Goal: Find specific page/section: Find specific page/section

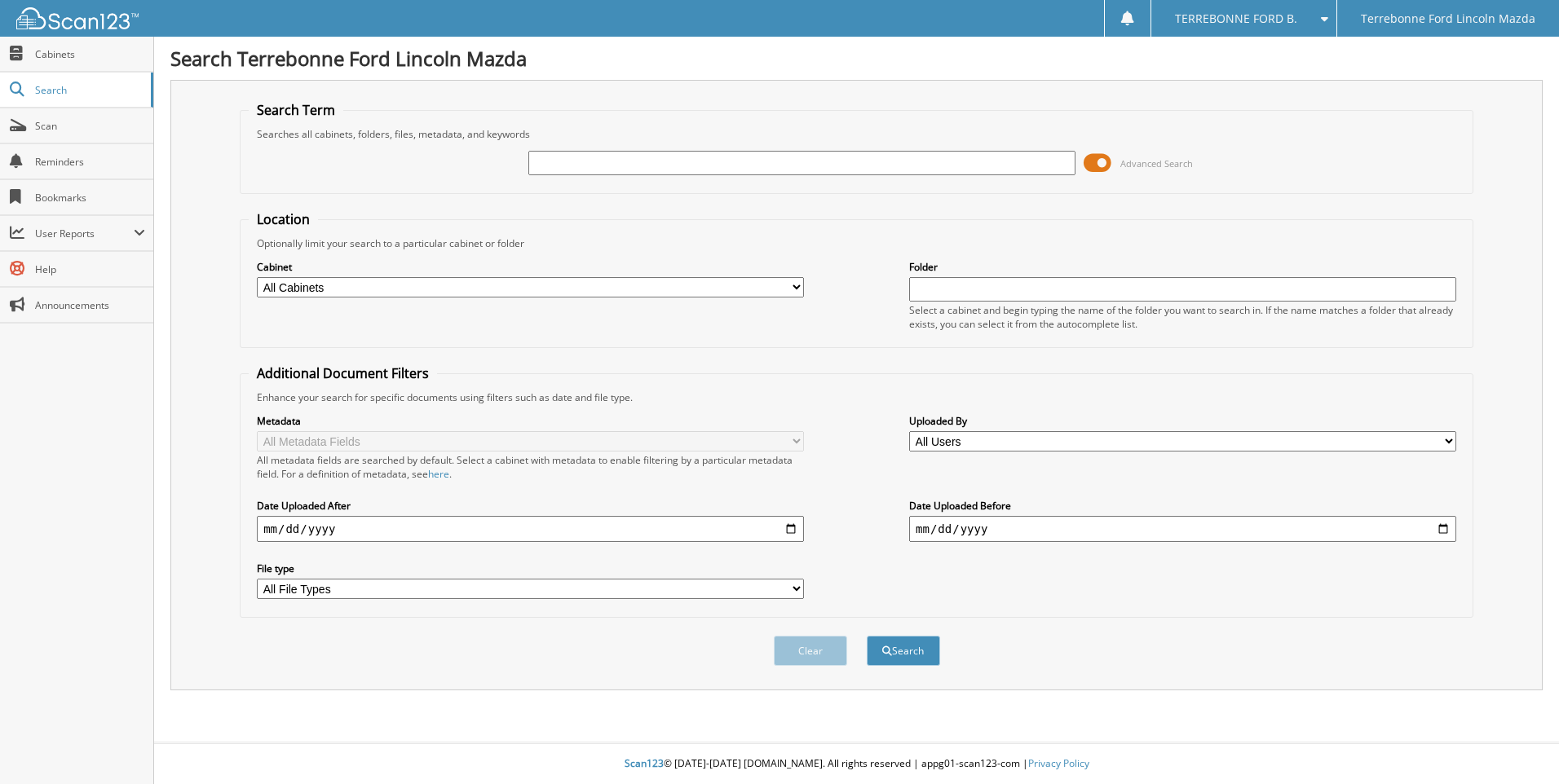
click at [582, 165] on input "text" at bounding box center [802, 162] width 547 height 24
type input "598210"
click at [867, 635] on button "Search" at bounding box center [904, 650] width 74 height 30
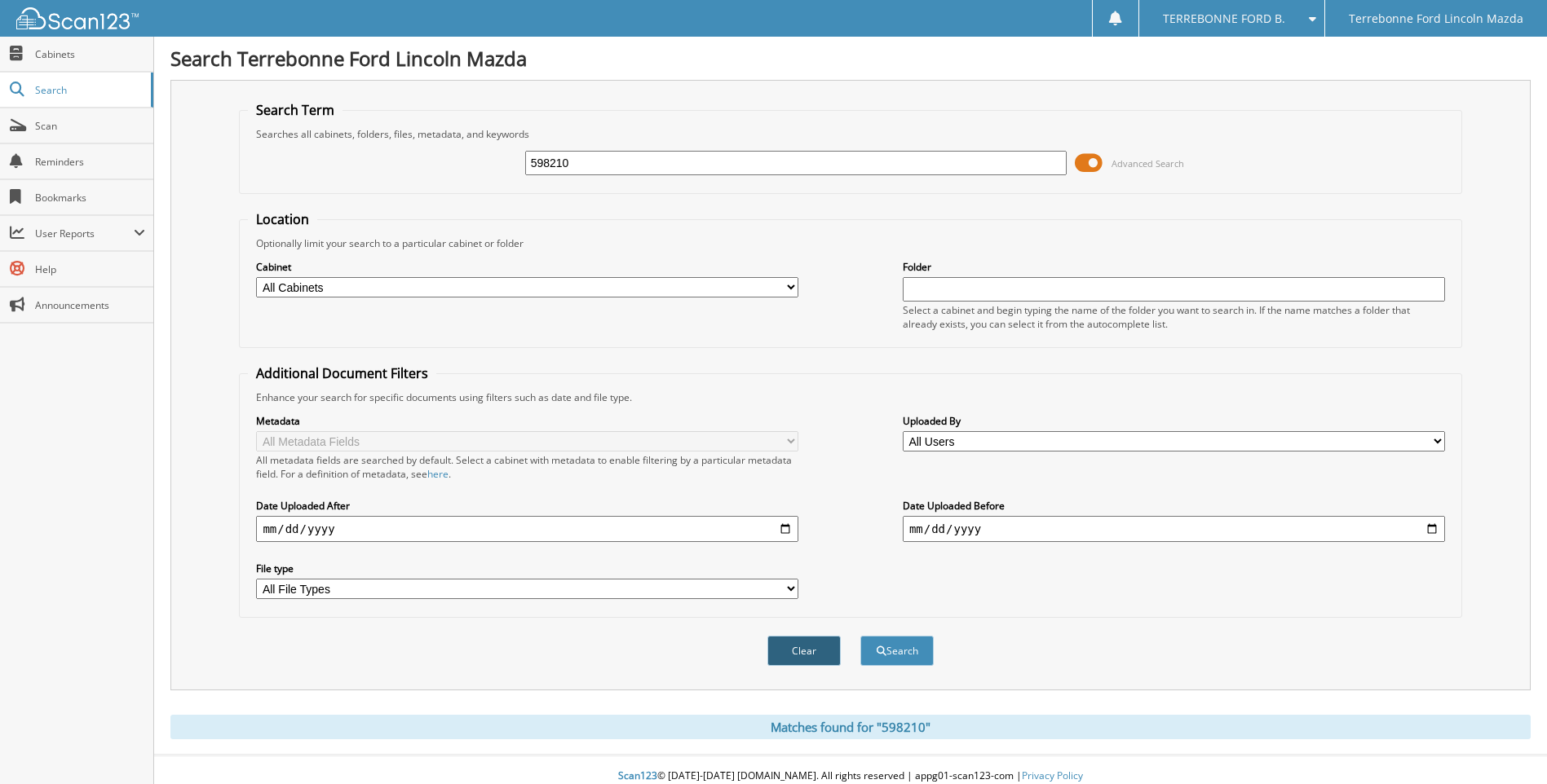
click at [790, 653] on button "Clear" at bounding box center [805, 650] width 74 height 30
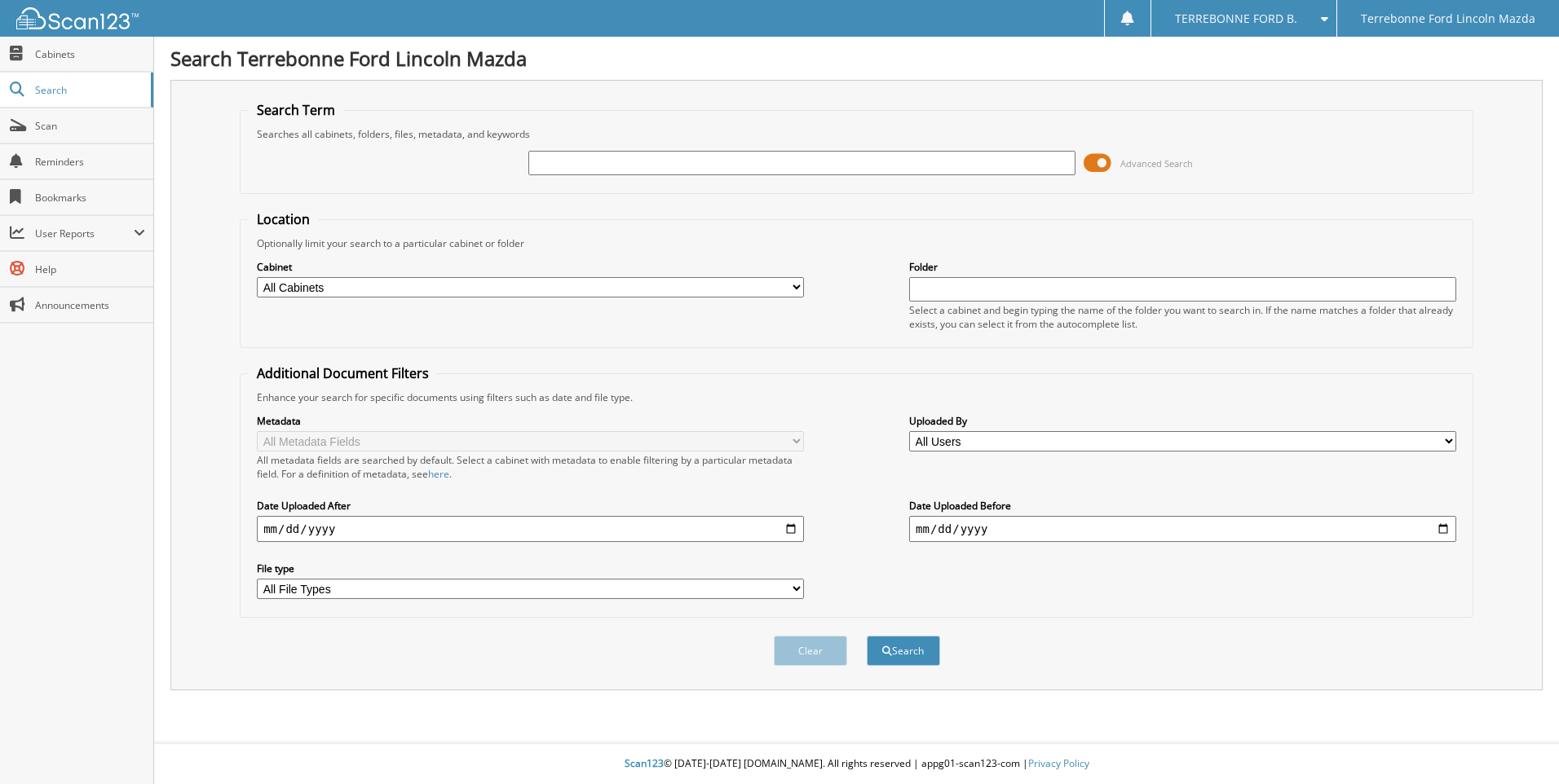
click at [1284, 26] on div "TERREBONNE FORD B." at bounding box center [1244, 18] width 169 height 37
click at [68, 89] on span "Search" at bounding box center [88, 90] width 108 height 14
click at [560, 160] on input "text" at bounding box center [802, 162] width 547 height 24
type input "598210"
click at [867, 635] on button "Search" at bounding box center [904, 650] width 74 height 30
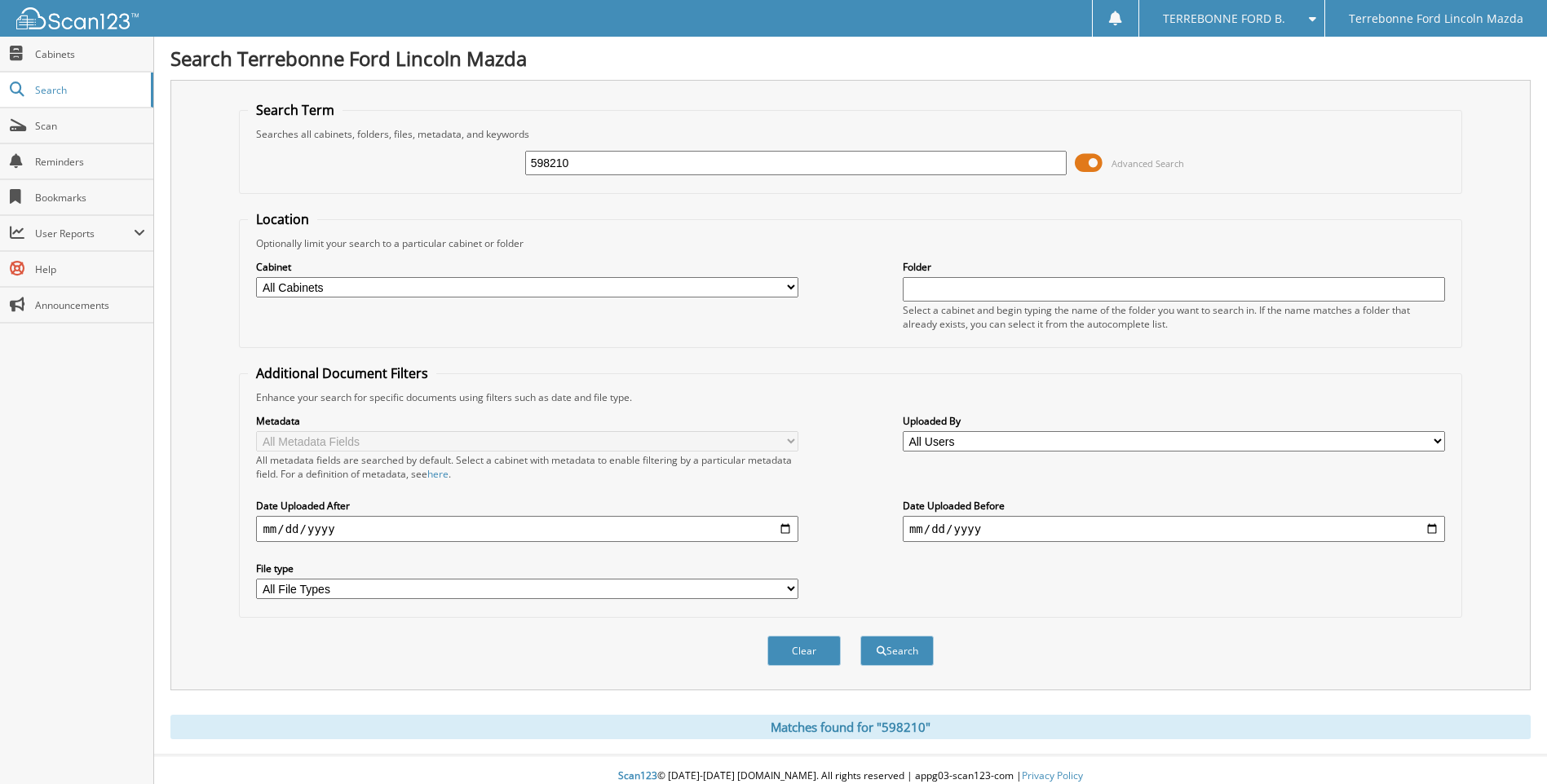
click at [584, 153] on input "598210" at bounding box center [796, 162] width 542 height 24
type input "598210"
click at [860, 635] on button "Search" at bounding box center [897, 650] width 74 height 30
click at [585, 161] on input "598210" at bounding box center [796, 162] width 542 height 24
type input "5"
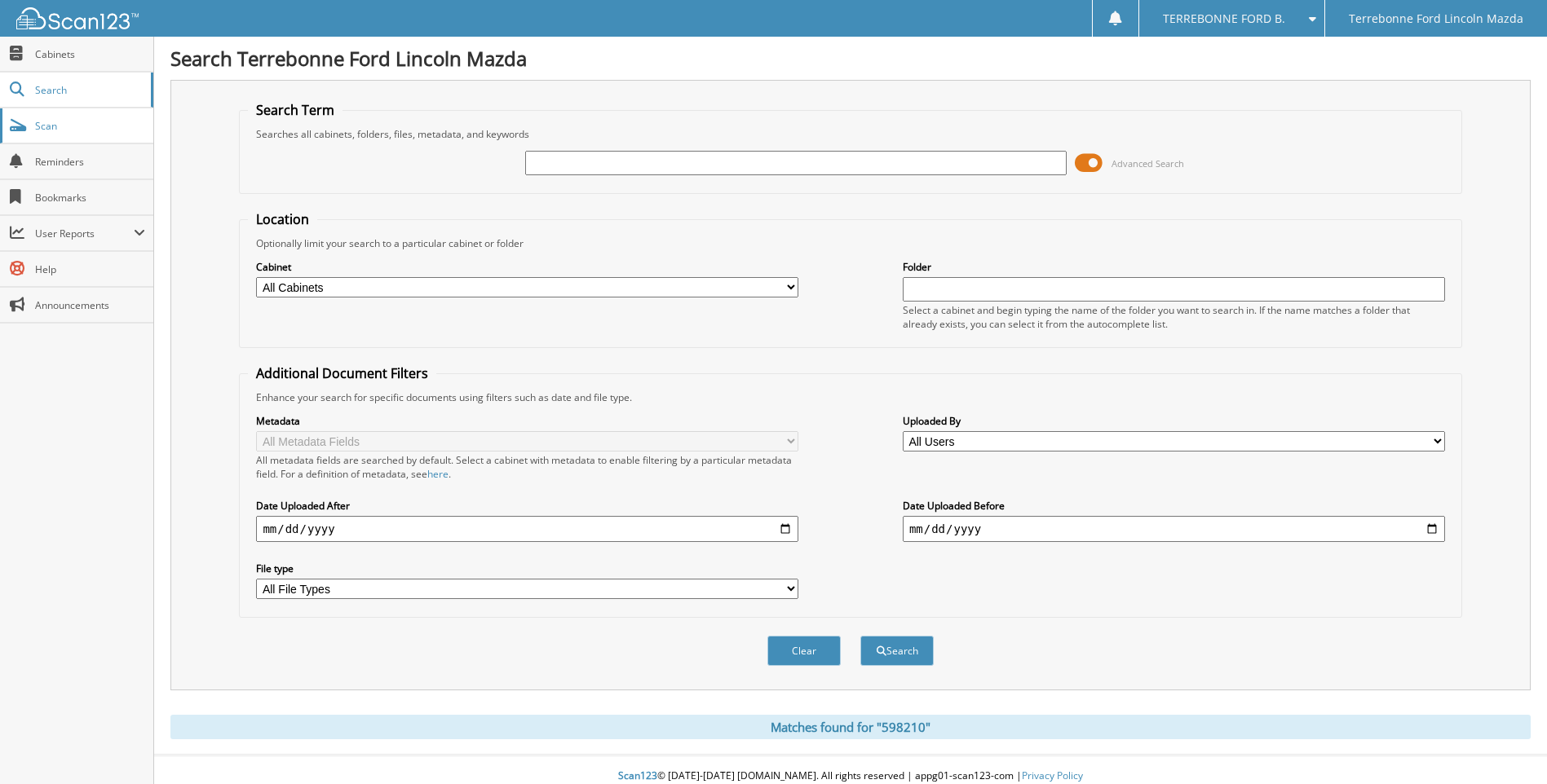
click at [58, 135] on link "Scan" at bounding box center [77, 126] width 154 height 35
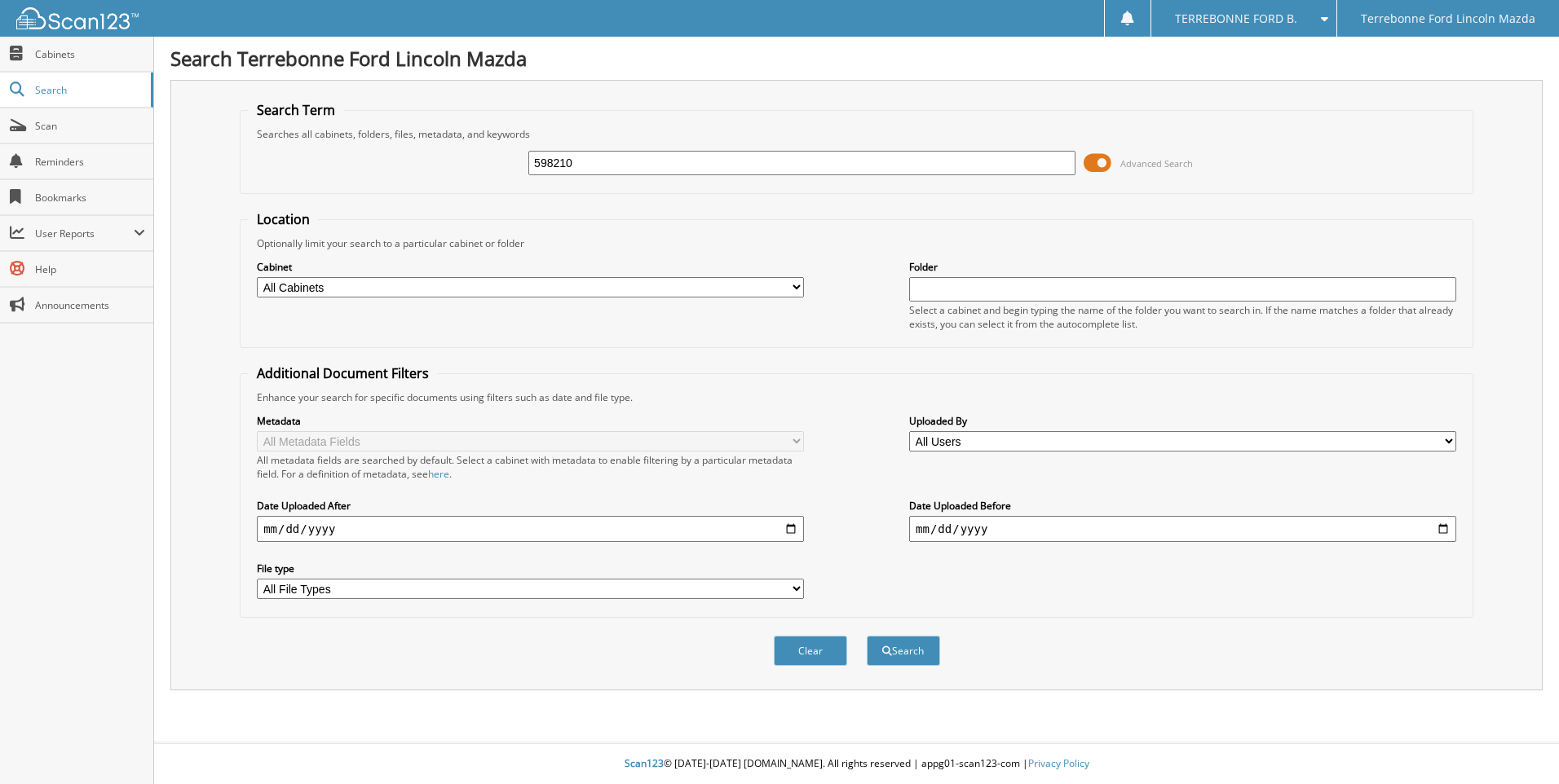
type input "598210"
click at [867, 635] on button "Search" at bounding box center [904, 650] width 74 height 30
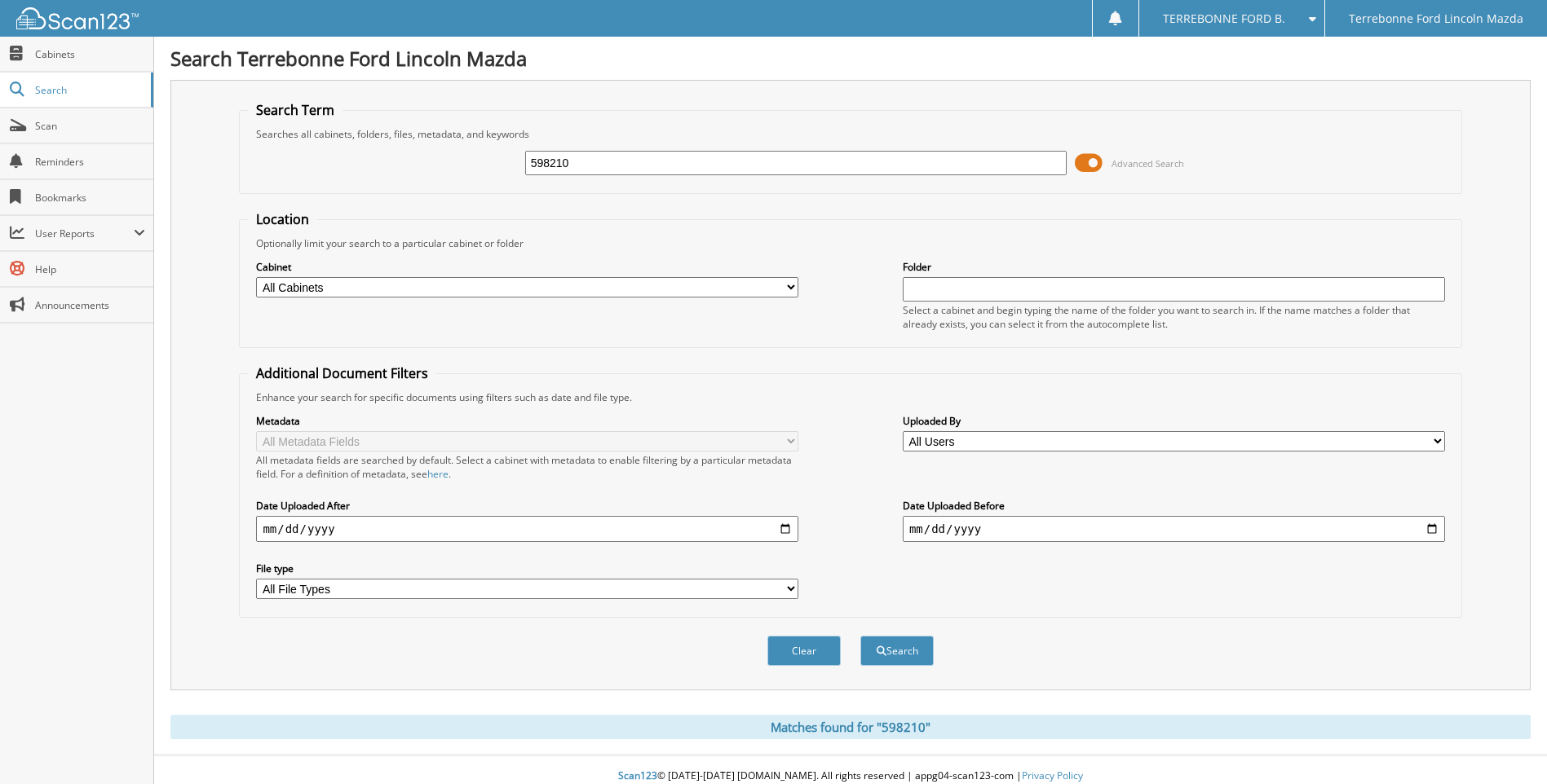
click at [1253, 28] on div "TERREBONNE FORD B." at bounding box center [1232, 18] width 169 height 37
click at [1478, 75] on div "Search Terrebonne Ford Lincoln Mazda Search Term Searches all cabinets, folders…" at bounding box center [850, 398] width 1392 height 797
click at [1438, 23] on span "Terrebonne Ford Lincoln Mazda" at bounding box center [1436, 18] width 175 height 10
click at [894, 652] on button "Search" at bounding box center [897, 650] width 74 height 30
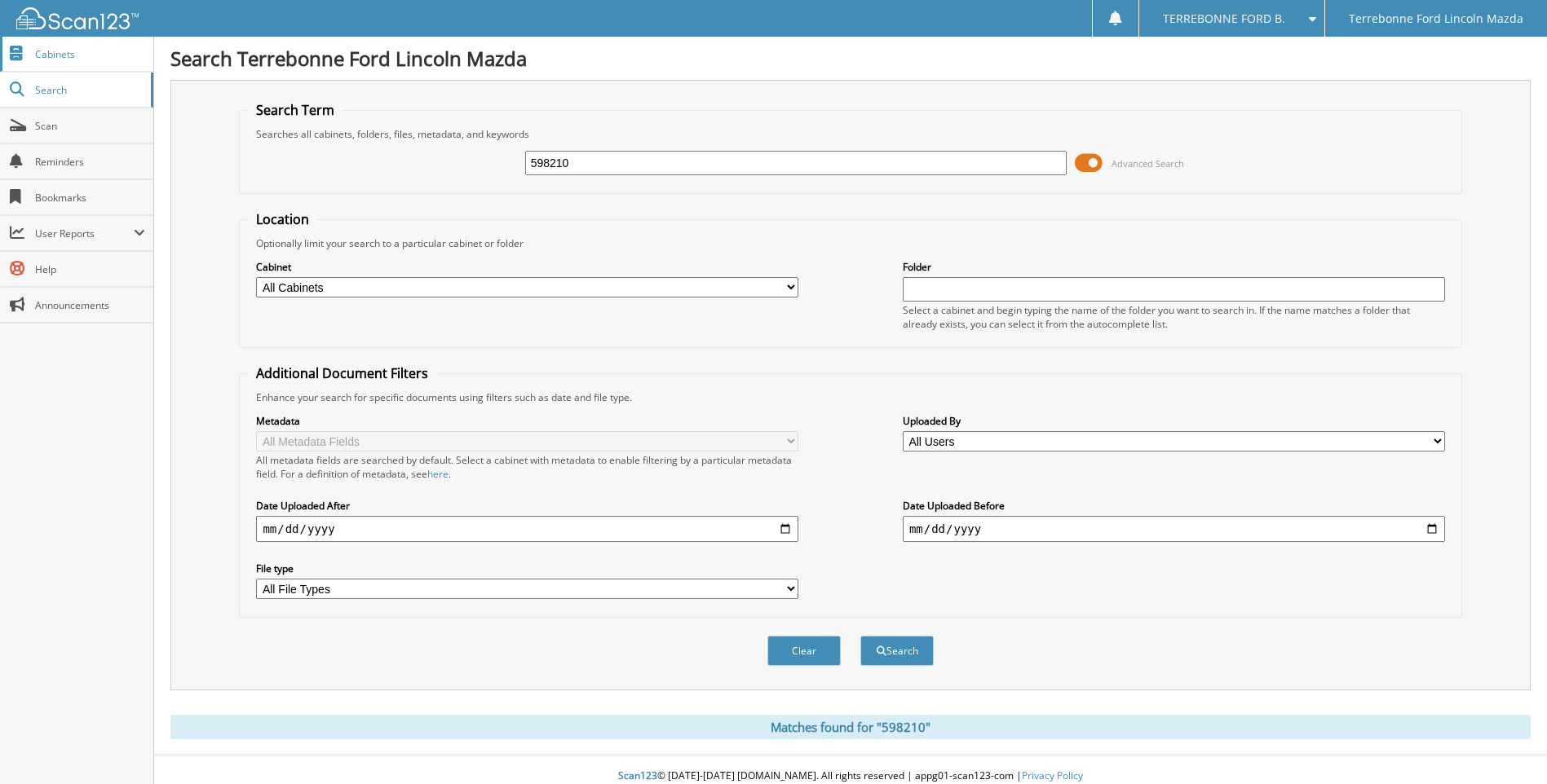
click at [103, 57] on span "Cabinets" at bounding box center [89, 54] width 110 height 14
